Goal: Information Seeking & Learning: Learn about a topic

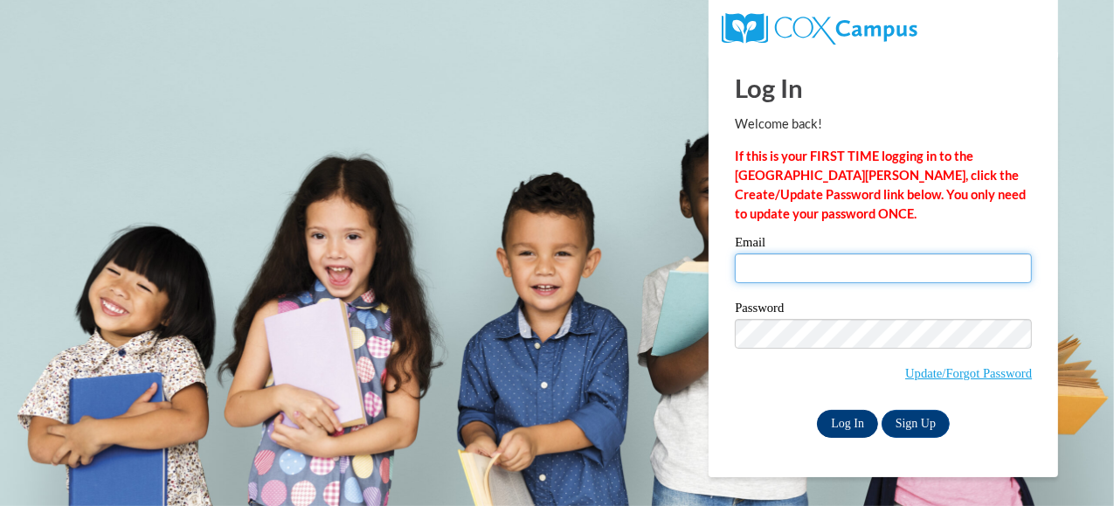
type input "kailybug34@gmail.com"
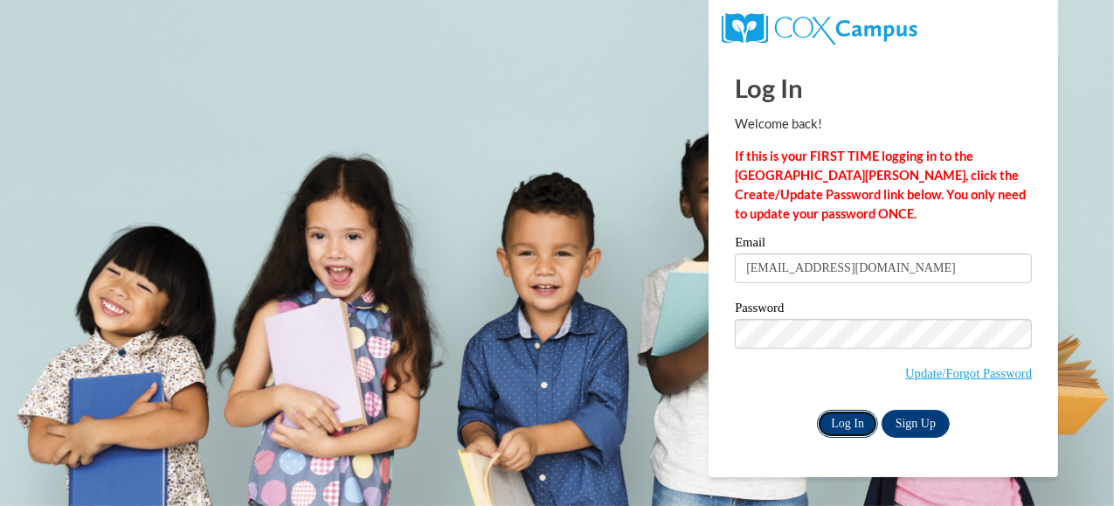
click at [826, 431] on input "Log In" at bounding box center [847, 424] width 61 height 28
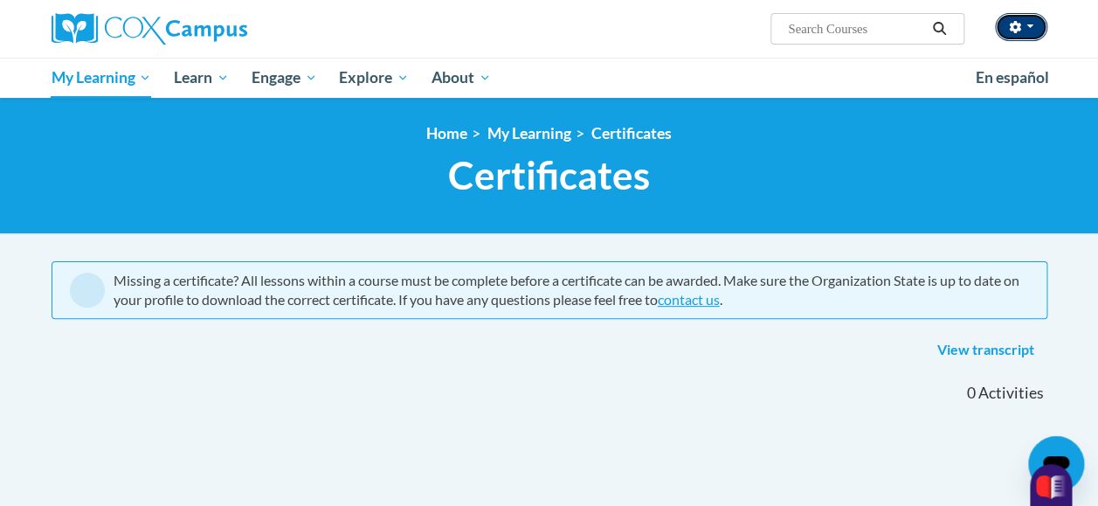
click at [1026, 30] on button "button" at bounding box center [1021, 27] width 52 height 28
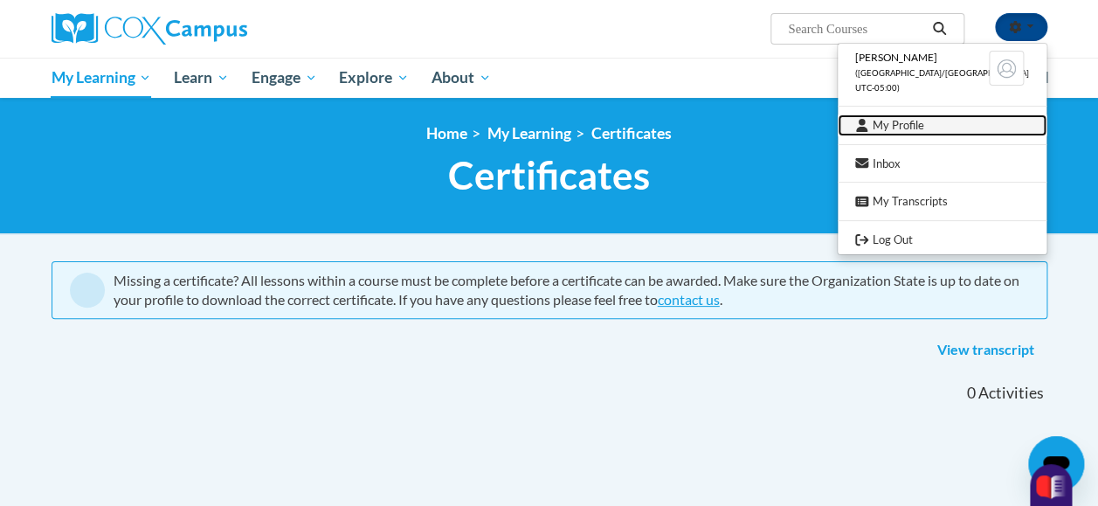
click at [992, 117] on link "My Profile" at bounding box center [942, 125] width 209 height 22
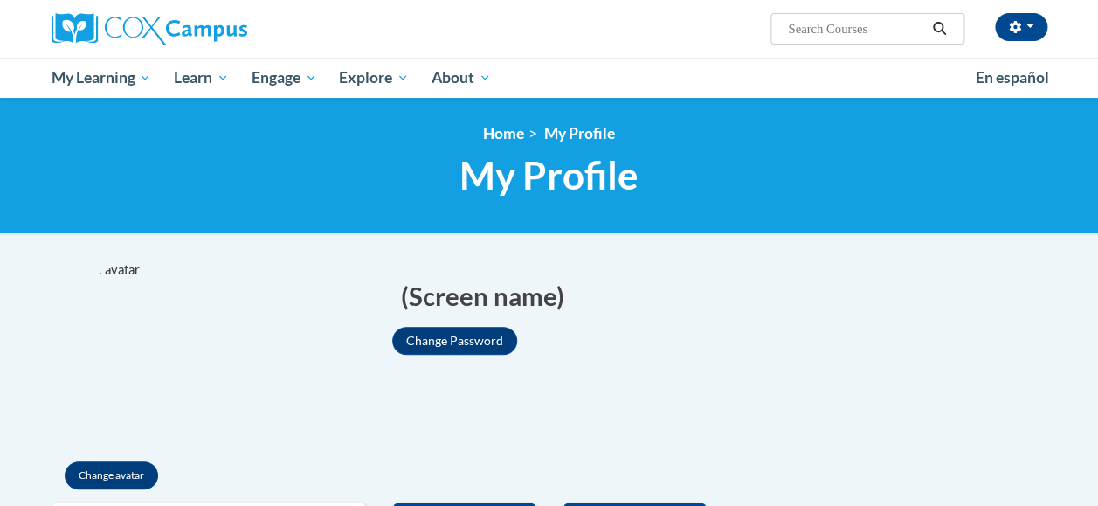
drag, startPoint x: 0, startPoint y: 0, endPoint x: 718, endPoint y: 206, distance: 747.2
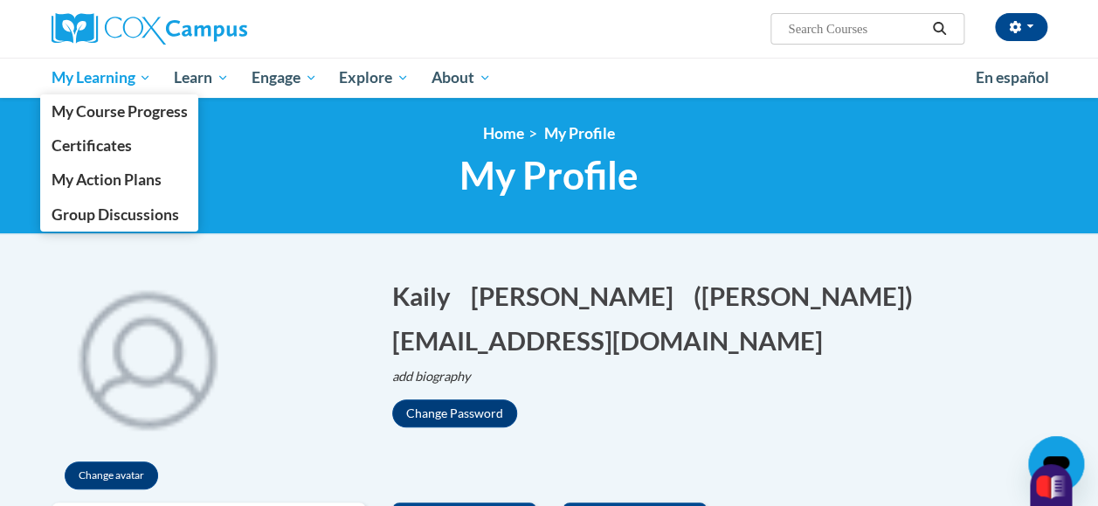
click at [146, 82] on span "My Learning" at bounding box center [101, 77] width 100 height 21
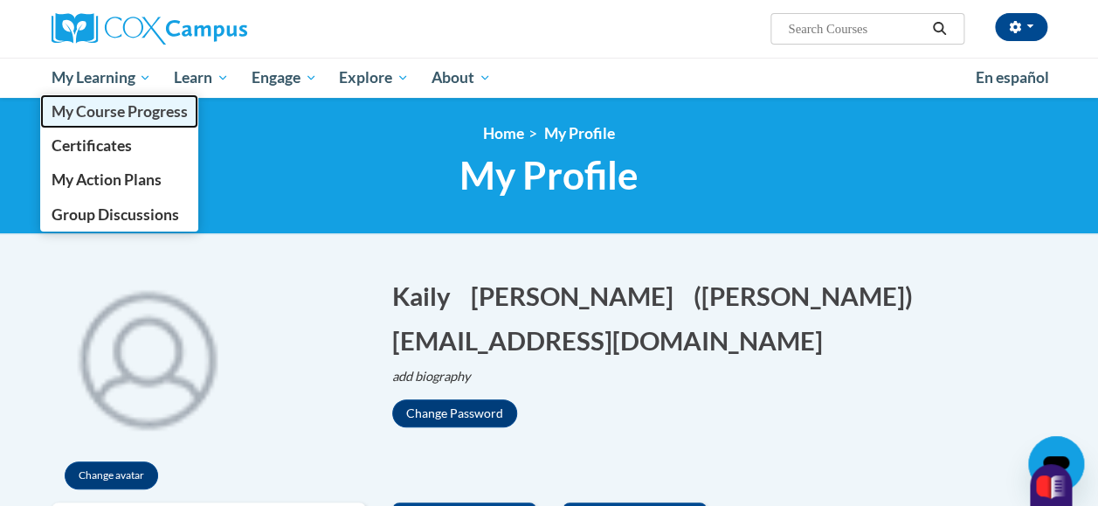
click at [143, 103] on span "My Course Progress" at bounding box center [119, 111] width 136 height 18
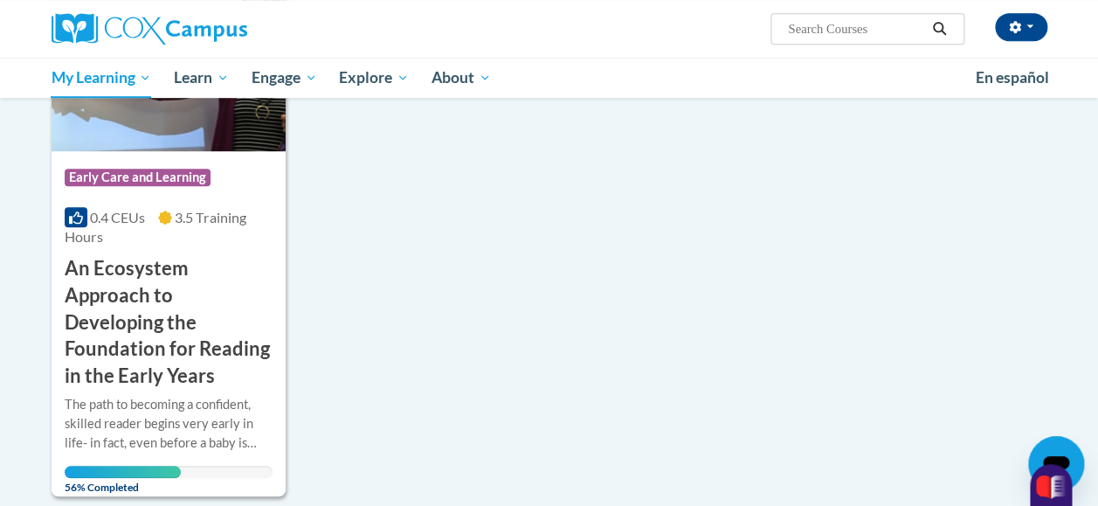
scroll to position [388, 0]
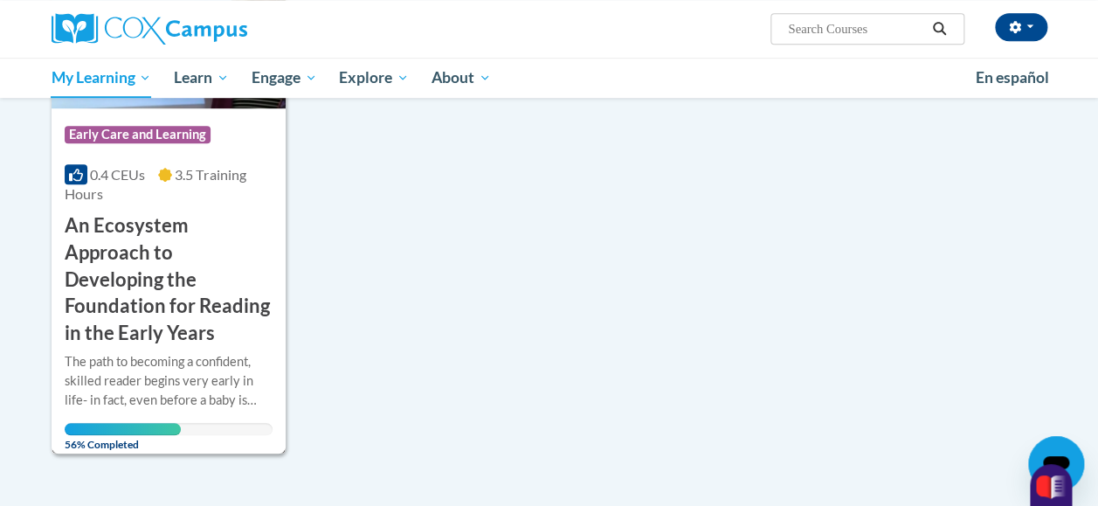
click at [121, 247] on h3 "An Ecosystem Approach to Developing the Foundation for Reading in the Early Yea…" at bounding box center [169, 279] width 208 height 135
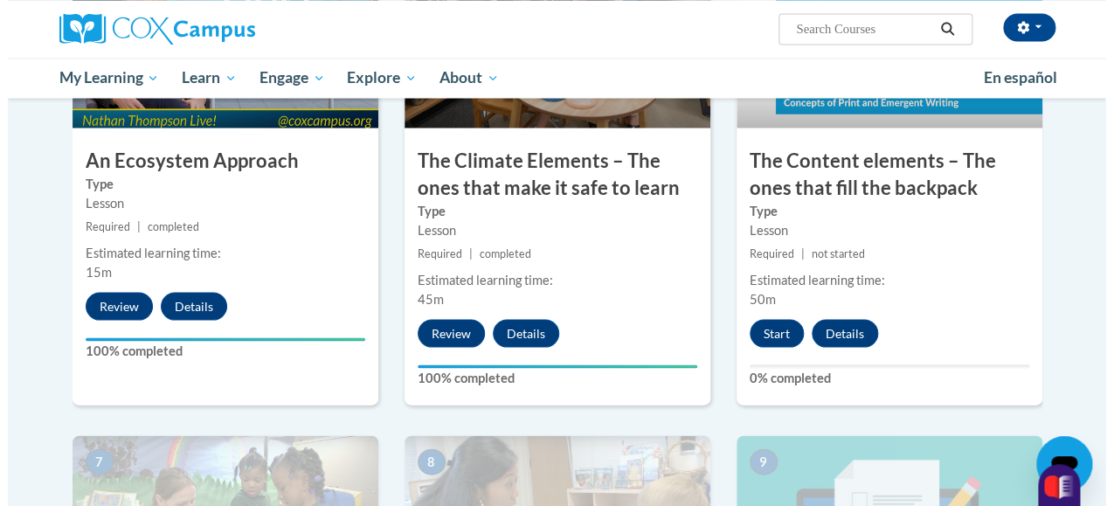
scroll to position [1080, 0]
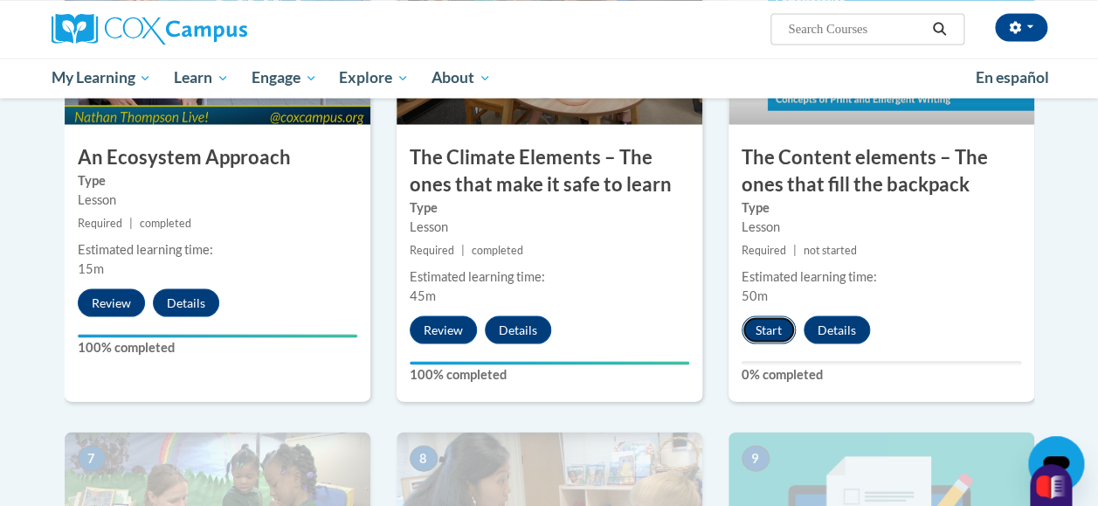
click at [770, 322] on button "Start" at bounding box center [769, 329] width 54 height 28
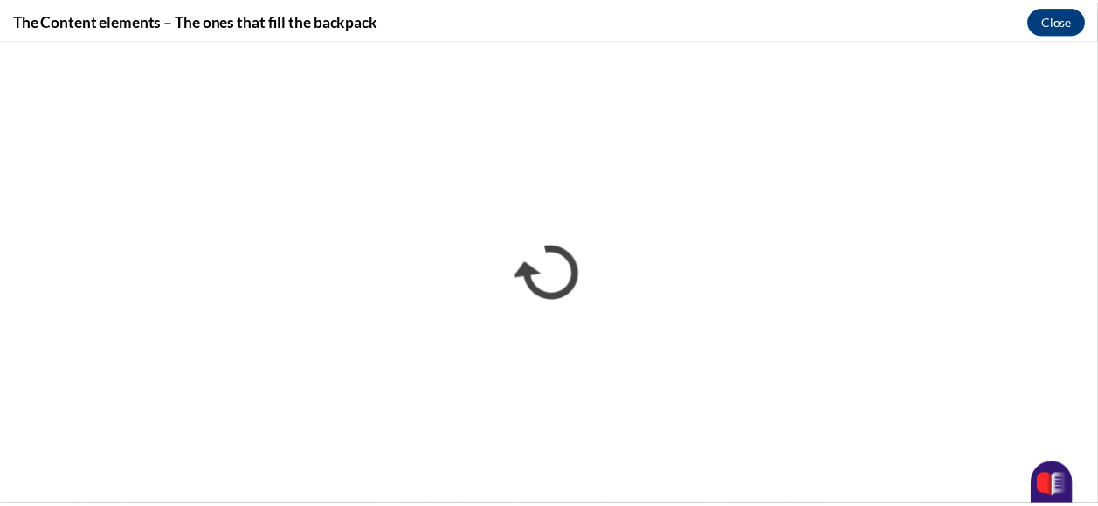
scroll to position [0, 0]
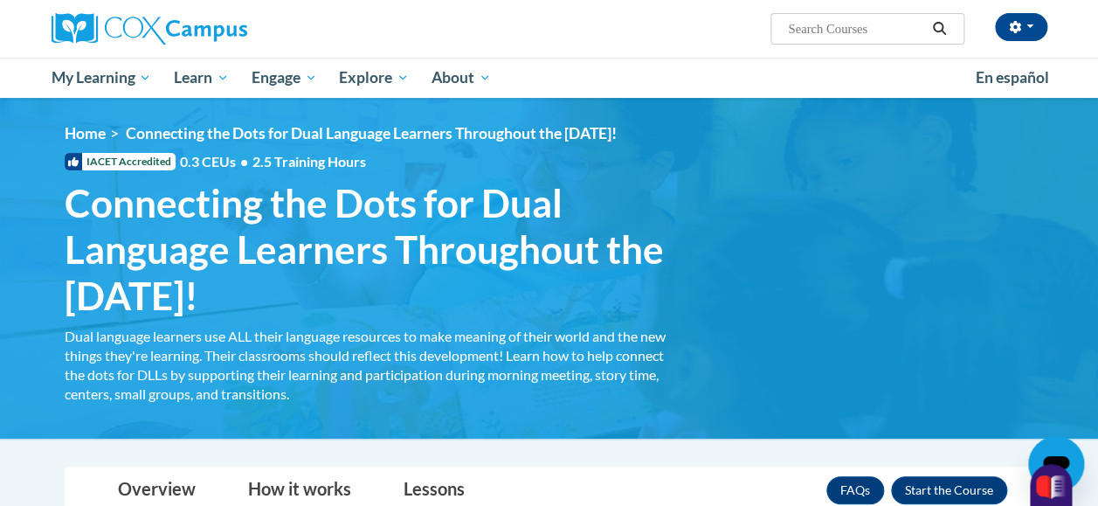
drag, startPoint x: 376, startPoint y: 421, endPoint x: 418, endPoint y: 364, distance: 70.6
click at [376, 420] on img at bounding box center [549, 268] width 1098 height 341
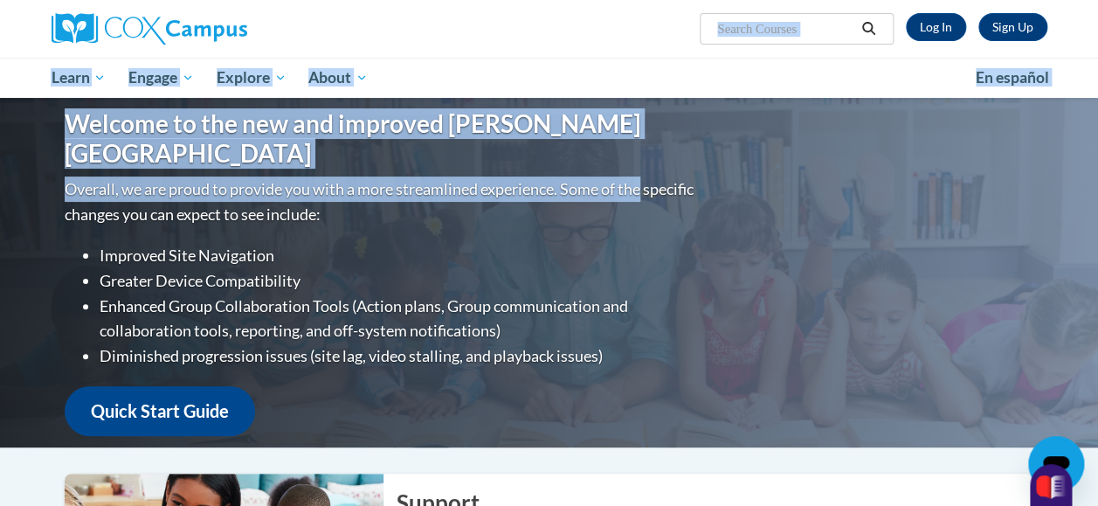
drag, startPoint x: 783, startPoint y: 142, endPoint x: 986, endPoint y: -75, distance: 297.4
click at [986, 0] on html "Sign Up Log In Search Search... Toggle navigation My Learning My Learning My Co…" at bounding box center [549, 253] width 1098 height 506
